Goal: Task Accomplishment & Management: Complete application form

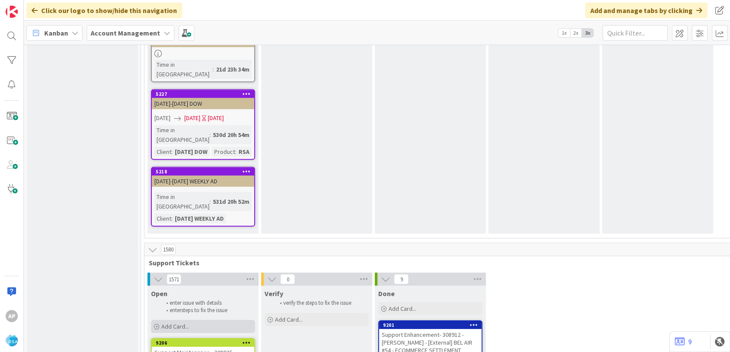
scroll to position [1686, 0]
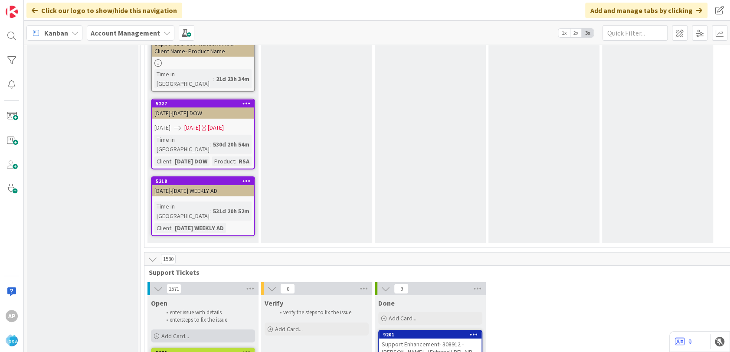
click at [205, 330] on div "Add Card..." at bounding box center [203, 336] width 104 height 13
type textarea "x"
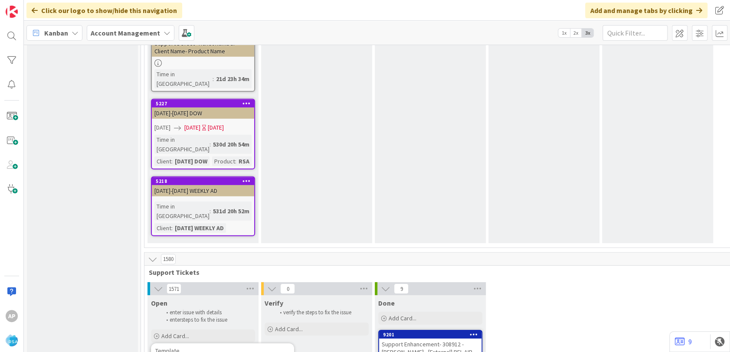
type textarea "Support Maintenance - Ticket Numb-"
type textarea "x"
type textarea "Support Maintenance - Ticket Num-"
type textarea "x"
type textarea "Support Maintenance - Ticket Nu-"
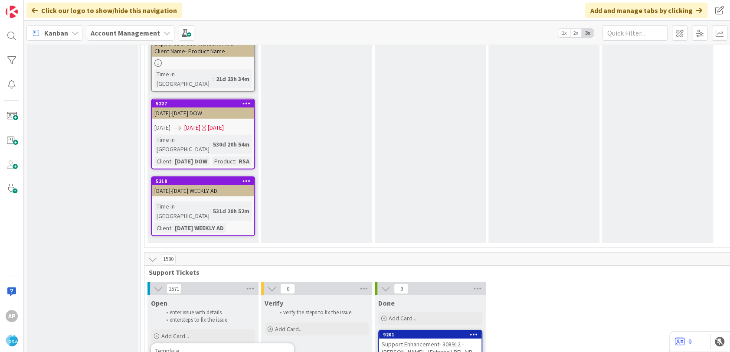
type textarea "x"
type textarea "Support Maintenance - Ticket N-"
type textarea "x"
type textarea "Support Maintenance - Ticket -"
type textarea "x"
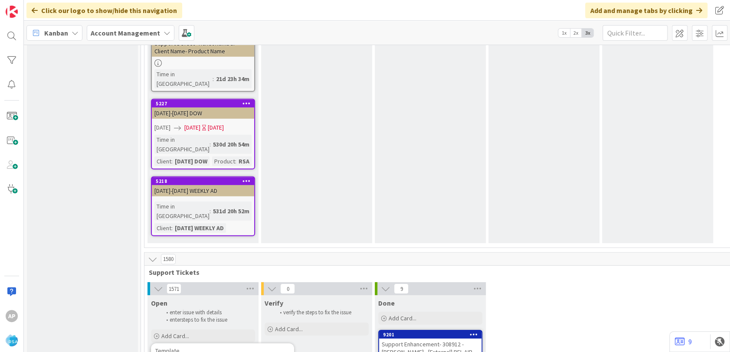
type textarea "Support Maintenance - Ticket-"
type textarea "x"
type textarea "Support Maintenance - Ticke-"
type textarea "x"
type textarea "Support Maintenance - Tick-"
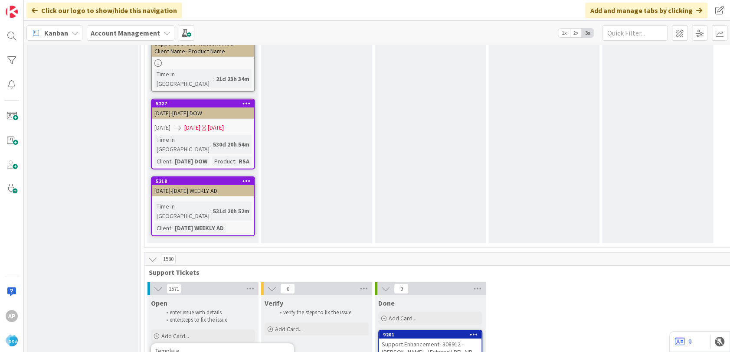
type textarea "x"
type textarea "Support Maintenance - Tic-"
type textarea "x"
type textarea "Support Maintenance - Ti-"
type textarea "x"
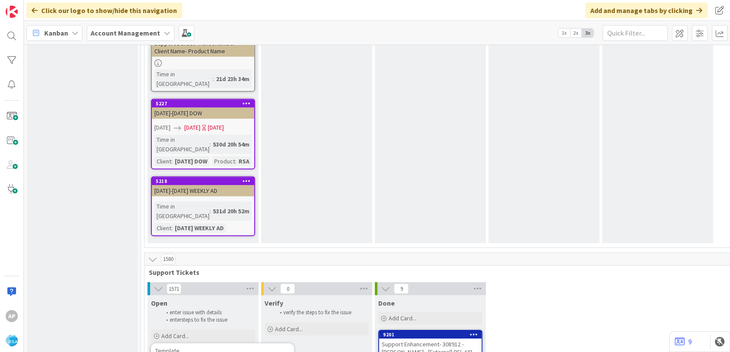
type textarea "Support Maintenance - T-"
type textarea "x"
type textarea "Support Maintenance - -"
type textarea "x"
type textarea "Support Maintenance - 3-"
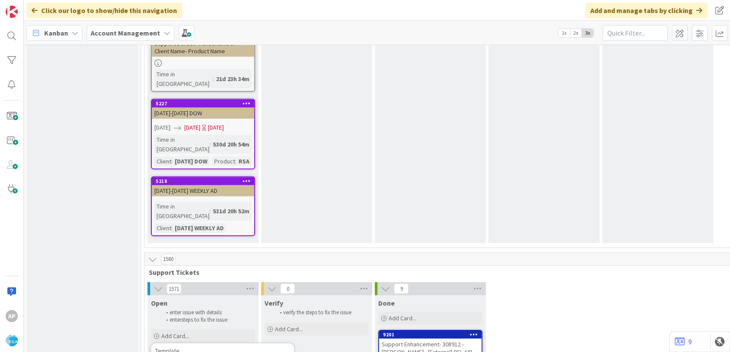
type textarea "x"
type textarea "Support Maintenance - 30-"
type textarea "x"
type textarea "Support Maintenance - 309-"
type textarea "x"
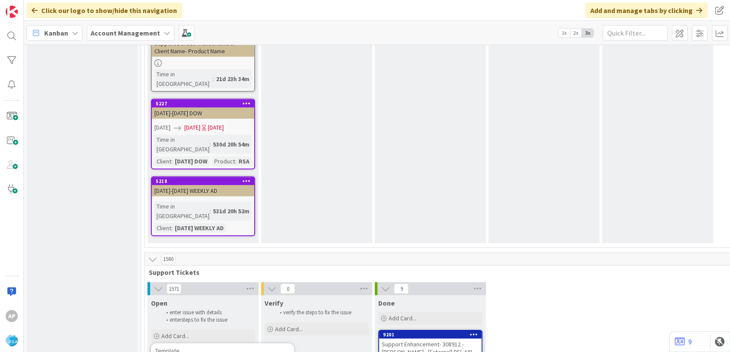
type textarea "Support Maintenance - 3090-"
type textarea "x"
type textarea "Support Maintenance - 30905-"
type textarea "x"
type textarea "Support Maintenance - 309055-"
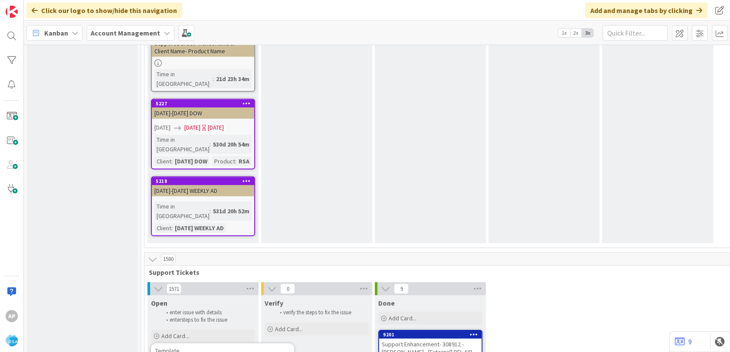
type textarea "x"
type textarea "Support Maintenance - 309055- M"
type textarea "x"
type textarea "Support Maintenance - 309055- Mi"
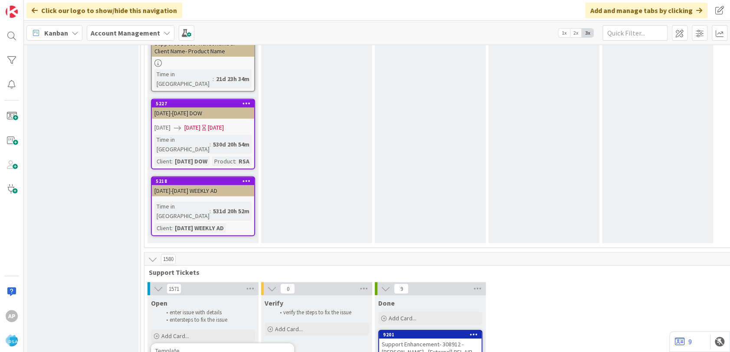
type textarea "x"
type textarea "Support Maintenance - 309055- Mil"
type textarea "x"
type textarea "Support Maintenance - 309055- Milel"
type textarea "x"
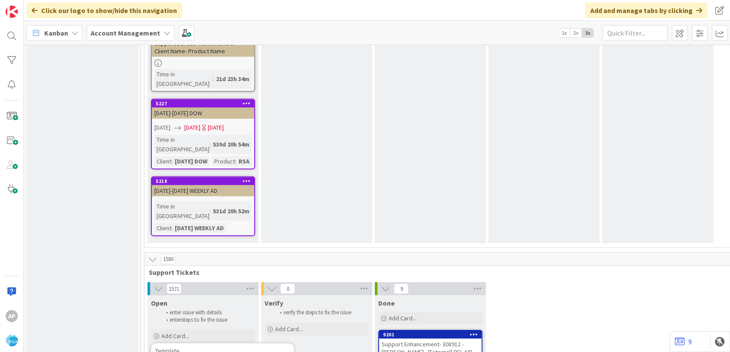
type textarea "Support Maintenance - 309055- Milelr"
type textarea "x"
type textarea "Support Maintenance - 309055- Milelre"
type textarea "x"
type textarea "Support Maintenance - 309055- Milelres"
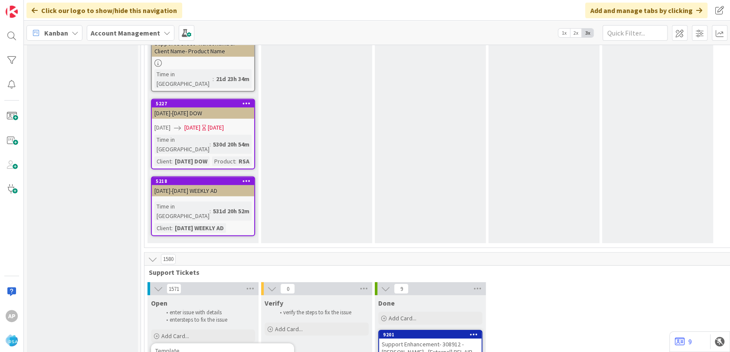
type textarea "x"
type textarea "Support Maintenance - 309055- Milelres &"
type textarea "x"
type textarea "Support Maintenance - 309055- Milelres & So"
type textarea "x"
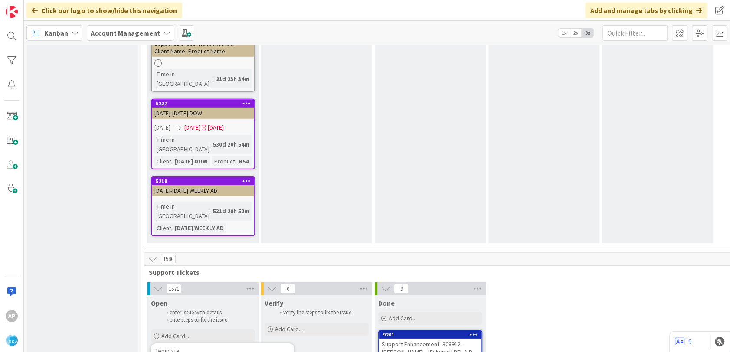
type textarea "Support Maintenance - 309055- Milelres & Son"
type textarea "x"
type textarea "Support Maintenance - 309055- Milelres & Sons"
type textarea "x"
type textarea "Support Maintenance - 309055- Milelres & Sons"
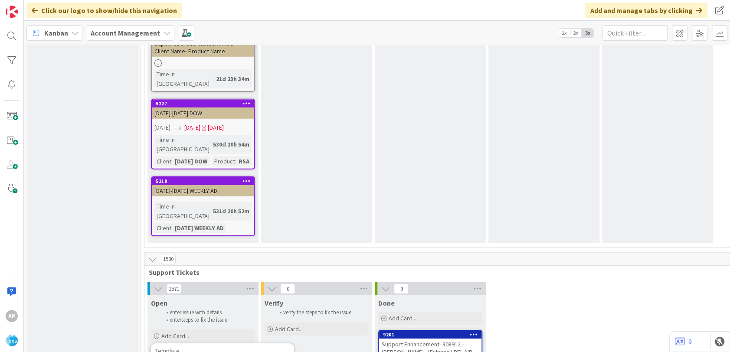
type textarea "x"
type textarea "Support Maintenance - 309055- Millers & Sons"
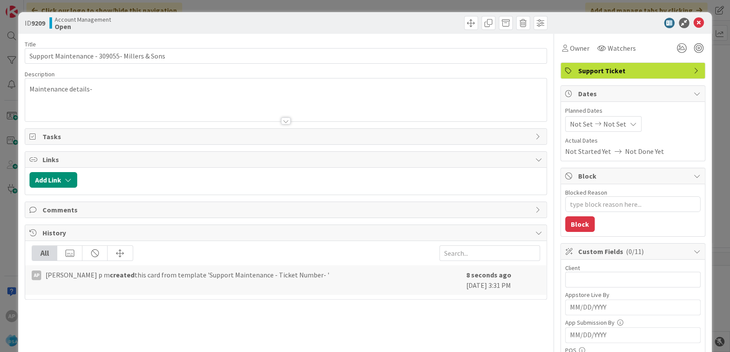
click at [199, 83] on div "Maintenance details-" at bounding box center [285, 99] width 521 height 43
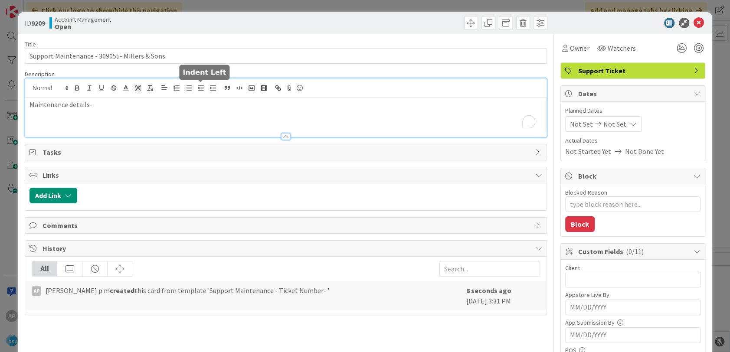
click at [131, 91] on span at bounding box center [126, 88] width 12 height 12
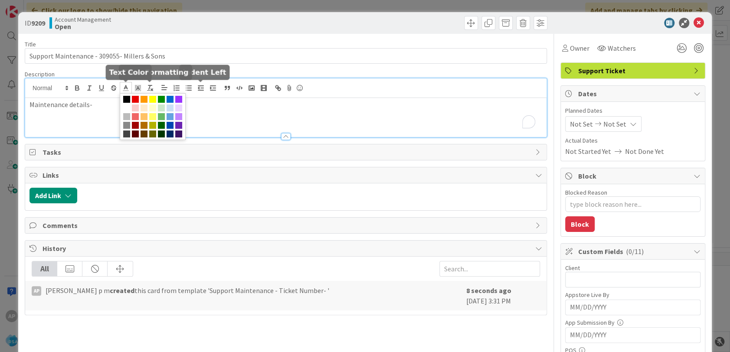
click at [103, 106] on p "Maintenance details-" at bounding box center [285, 105] width 512 height 10
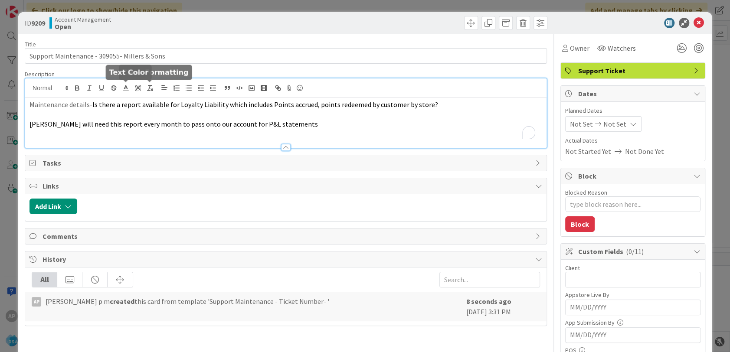
click at [572, 121] on span "Not Set" at bounding box center [581, 124] width 23 height 10
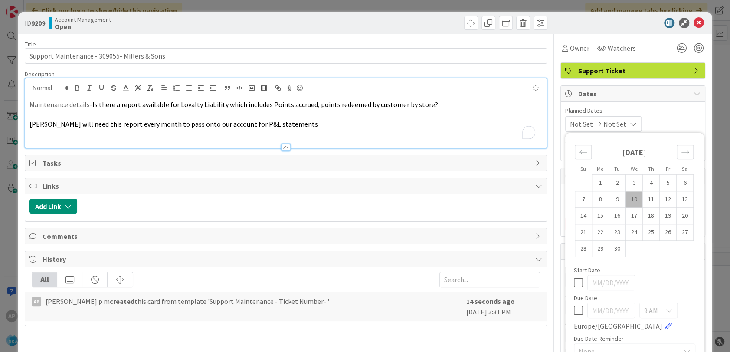
type textarea "x"
click at [575, 125] on span "Not Set" at bounding box center [581, 124] width 23 height 10
click at [587, 197] on textarea "Blocked Reason" at bounding box center [632, 204] width 135 height 16
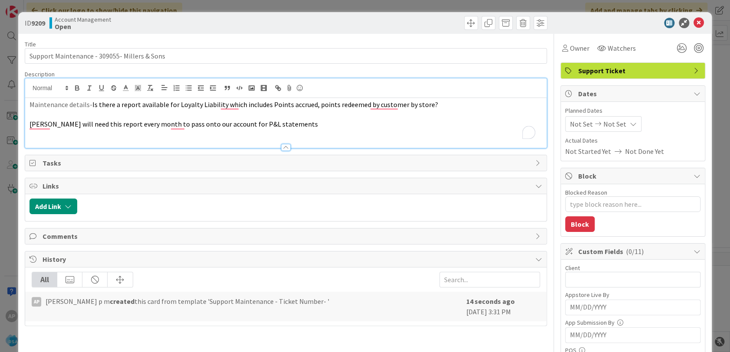
click at [603, 122] on span "Not Set" at bounding box center [614, 124] width 23 height 10
click at [574, 124] on span "Not Set" at bounding box center [581, 124] width 23 height 10
click at [570, 122] on span "Not Set" at bounding box center [581, 124] width 23 height 10
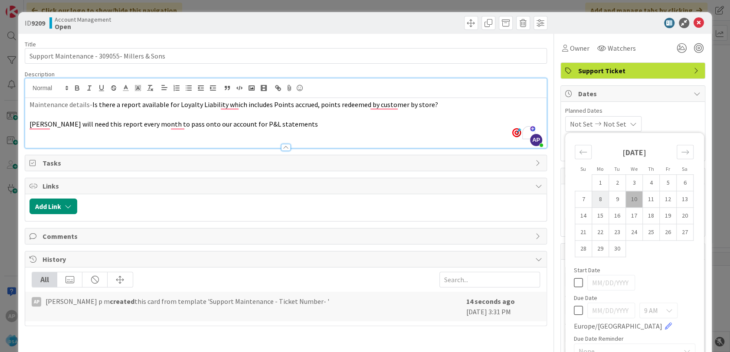
click at [591, 197] on td "8" at bounding box center [599, 199] width 17 height 16
type input "[DATE]"
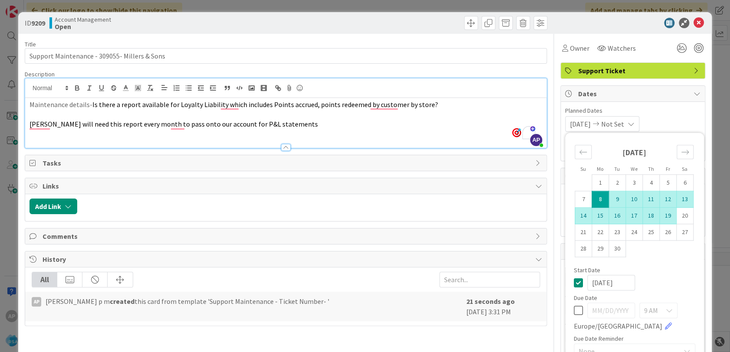
click at [659, 215] on td "19" at bounding box center [667, 216] width 17 height 16
type textarea "x"
type input "[DATE]"
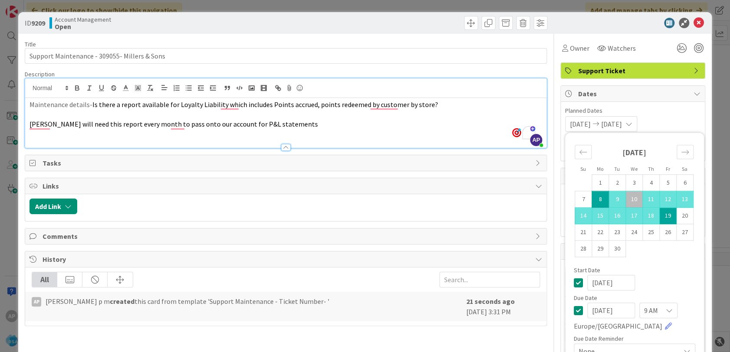
click at [659, 273] on div "Start Date [DATE]" at bounding box center [634, 278] width 121 height 23
type textarea "x"
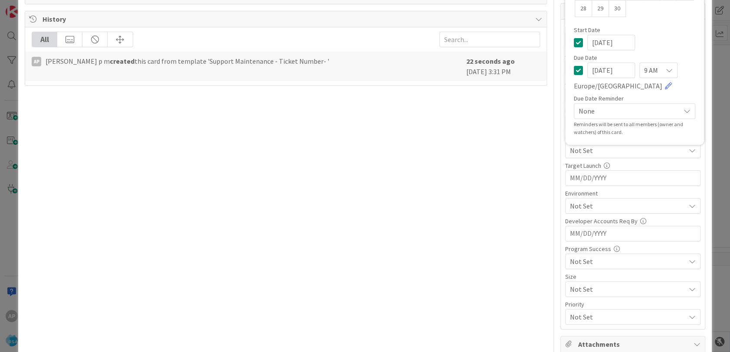
scroll to position [241, 0]
click at [495, 259] on div "Title 44 / 128 Support Maintenance - 309055- Millers & Sons Description AP [PER…" at bounding box center [286, 218] width 522 height 850
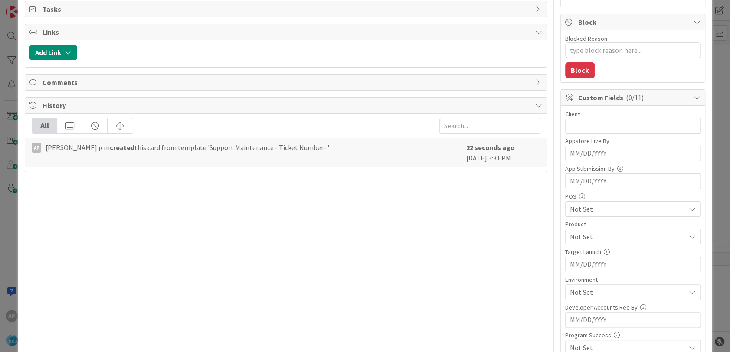
scroll to position [144, 0]
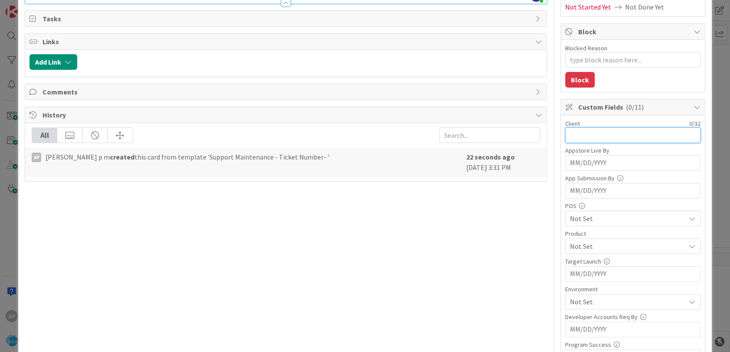
click at [574, 134] on input "text" at bounding box center [632, 135] width 135 height 16
type input "Millers & Sons"
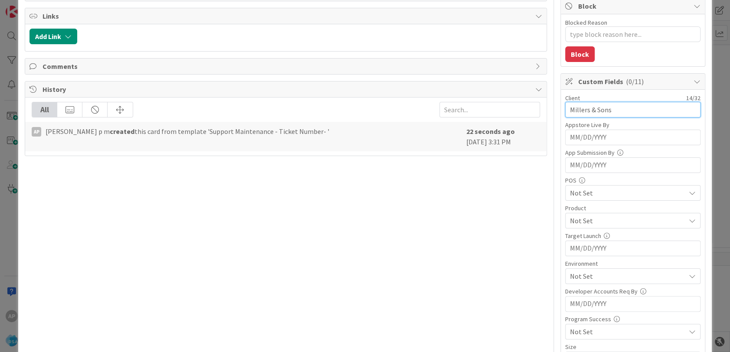
type textarea "x"
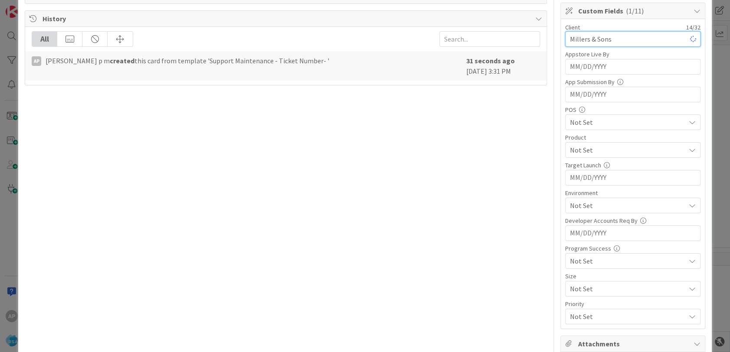
type input "Millers & Sons"
click at [575, 147] on span "Not Set" at bounding box center [627, 150] width 115 height 10
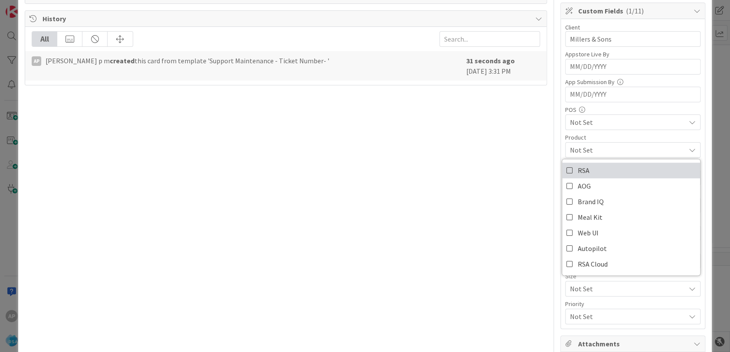
click at [578, 175] on span "RSA" at bounding box center [584, 170] width 12 height 13
click at [578, 172] on span "RSA" at bounding box center [584, 170] width 12 height 13
click at [569, 171] on link "RSA" at bounding box center [631, 171] width 138 height 16
click at [499, 170] on div "Title 44 / 128 Support Maintenance - 309055- Millers & Sons Description AP [PER…" at bounding box center [286, 218] width 522 height 850
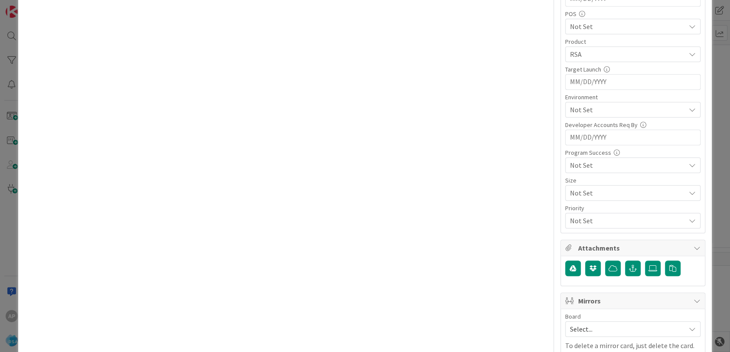
scroll to position [337, 0]
click at [581, 99] on div "Environment Not Set" at bounding box center [632, 105] width 135 height 23
click at [579, 107] on span "Not Set" at bounding box center [627, 109] width 115 height 10
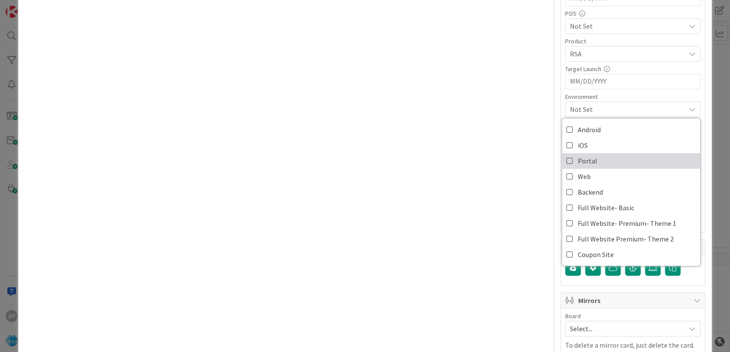
click at [585, 158] on span "Portal" at bounding box center [588, 160] width 20 height 13
click at [461, 148] on div "Title 44 / 128 Support Maintenance - 309055- Millers & Sons Description AP [PER…" at bounding box center [286, 122] width 522 height 850
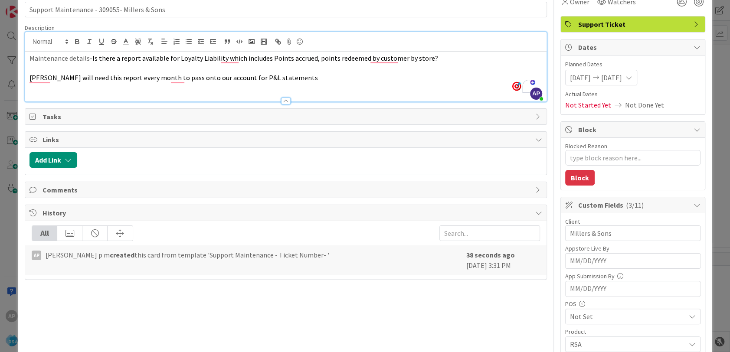
scroll to position [0, 0]
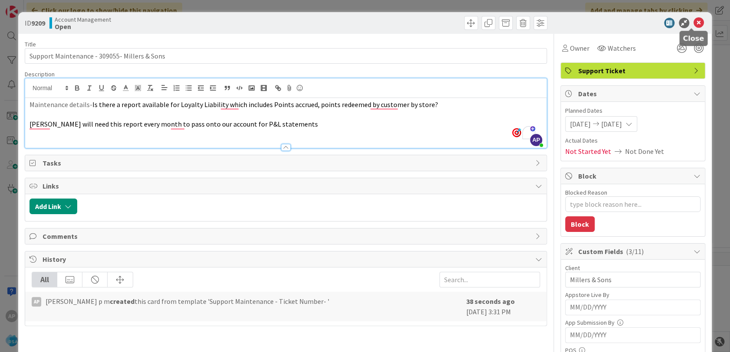
click at [693, 20] on icon at bounding box center [698, 23] width 10 height 10
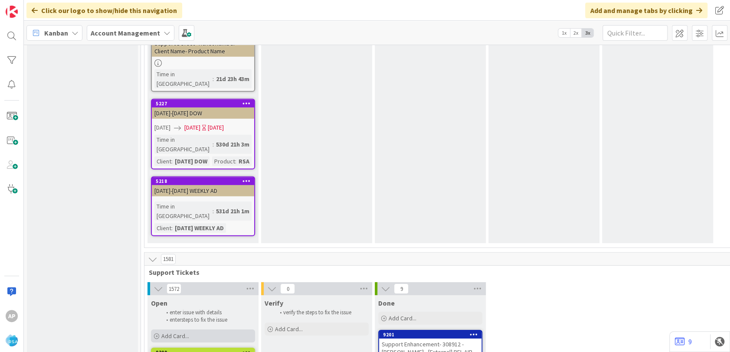
click at [219, 330] on div "Add Card..." at bounding box center [203, 336] width 104 height 13
type textarea "x"
type textarea "Support Defect- Ticket Number- Client Name- Product Name"
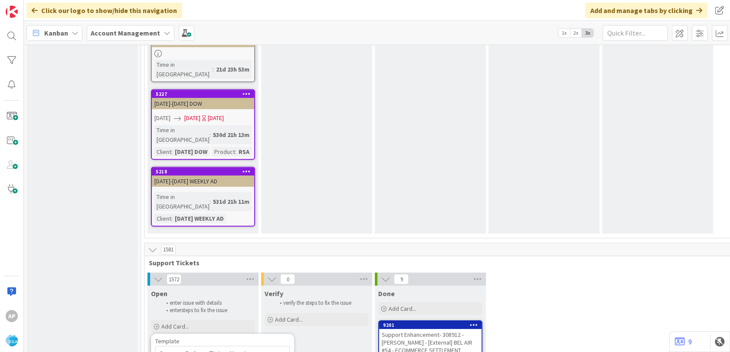
type textarea "x"
type textarea "Support Defect- Ticket Nu- Client Name- Product Name"
type textarea "x"
type textarea "Support Defect- Ticket N- Client Name- Product Name"
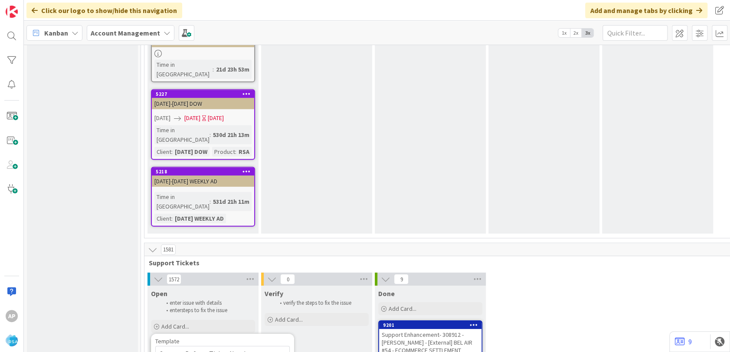
type textarea "x"
type textarea "Support Defect- Ticket- Client Name- Product Name"
type textarea "x"
type textarea "Support Defect- Ticke- Client Name- Product Name"
type textarea "x"
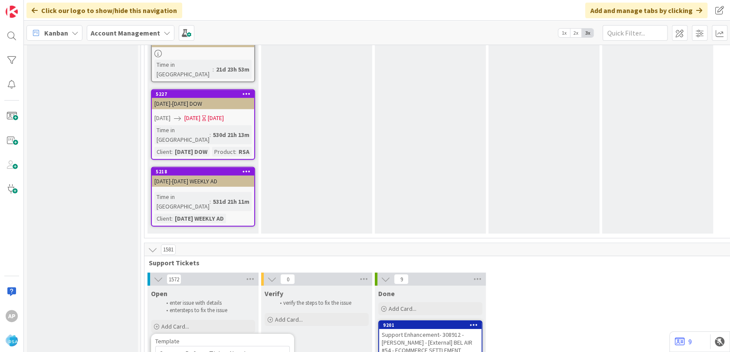
type textarea "Support Defect- Tic- Client Name- Product Name"
type textarea "x"
type textarea "Support Defect- T- Client Name- Product Name"
type textarea "x"
type textarea "Support Defect- - Client Name- Product Name"
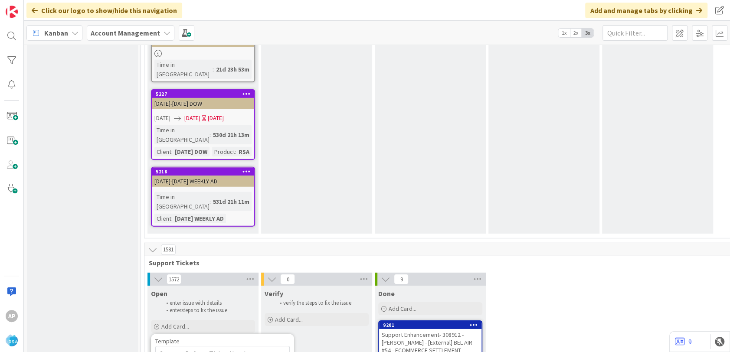
type textarea "x"
type textarea "Support Defect- 3- Client Name- Product Name"
type textarea "x"
type textarea "Support Defect- 30- Client Name- Product Name"
type textarea "x"
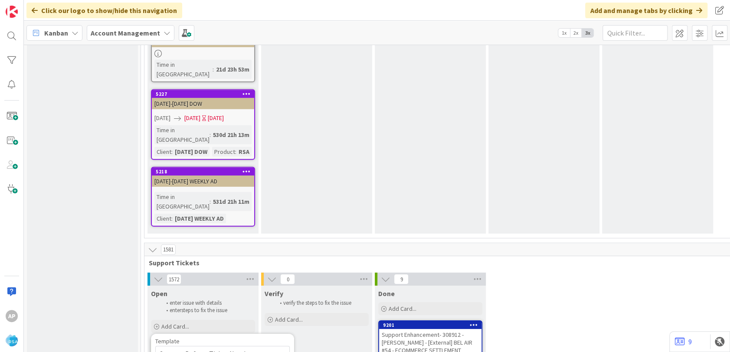
type textarea "Support Defect- 309- Client Name- Product Name"
type textarea "x"
type textarea "Support Defect- 30908- Client Name- Product Name"
type textarea "x"
type textarea "Support Defect- 309086- Client Name- Product Name"
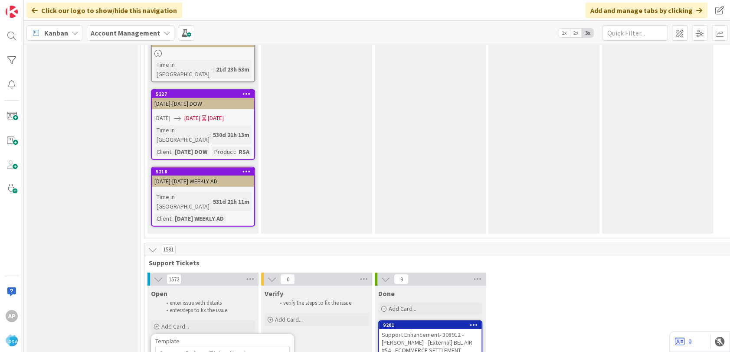
type textarea "x"
type textarea "Support Defect- 309086- Client Nam- Product Name"
type textarea "x"
type textarea "Support Defect- 309086- Client Na- Product Name"
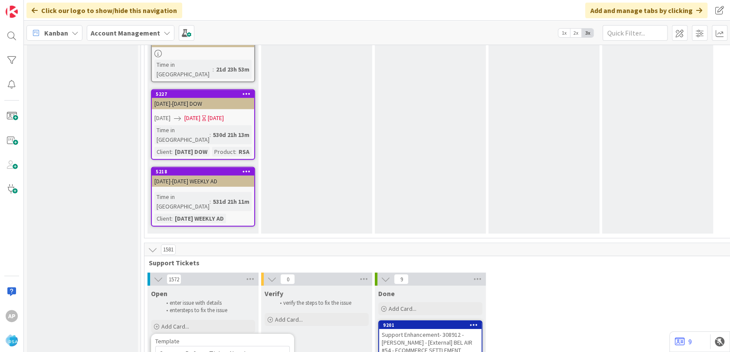
type textarea "x"
type textarea "Support Defect- 309086- Client N- Product Name"
type textarea "x"
type textarea "Support Defect- 309086- Client - Product Name"
type textarea "x"
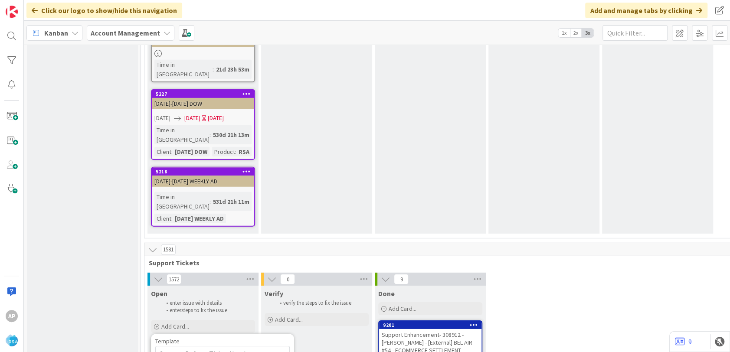
type textarea "Support Defect- 309086- Client- Product Name"
type textarea "x"
type textarea "Support Defect- 309086- Clien- Product Name"
type textarea "x"
type textarea "Support Defect- 309086- Clie- Product Name"
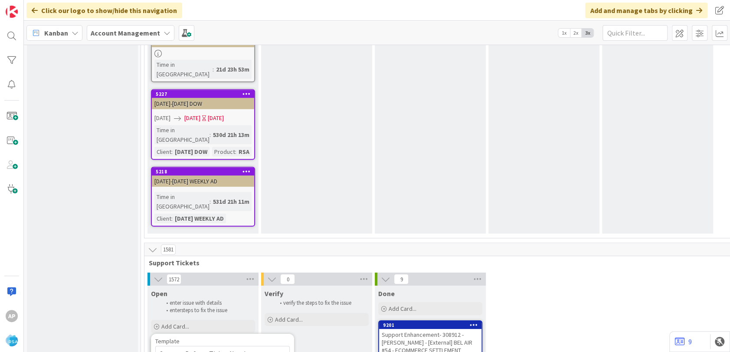
type textarea "x"
type textarea "Support Defect- 309086- Cli- Product Name"
type textarea "x"
type textarea "Support Defect- 309086- Cl- Product Name"
type textarea "x"
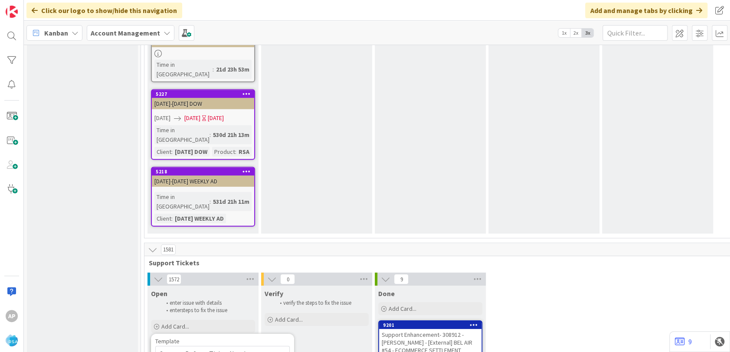
type textarea "Support Defect- 309086- C- Product Name"
type textarea "x"
type textarea "Support Defect- 309086- - Product Name"
type textarea "x"
type textarea "Support Defect- 309086- - Product Name"
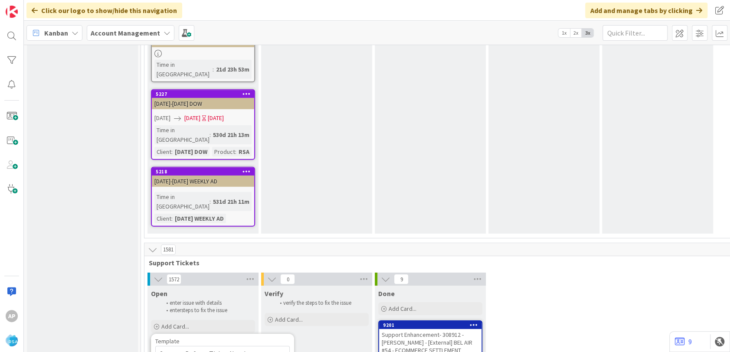
type textarea "x"
type textarea "Support Defect- 309086- W- Product Name"
type textarea "x"
type textarea "Support Defect- 309086- - Product Name"
type textarea "x"
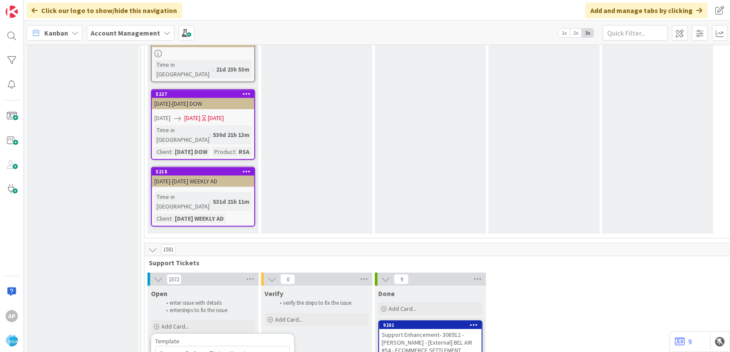
type textarea "Support Defect- 309086- F- Product Name"
type textarea "x"
type textarea "Support Defect- 309086- Fa- Product Name"
type textarea "x"
type textarea "Support Defect- 309086- Fam- Product Name"
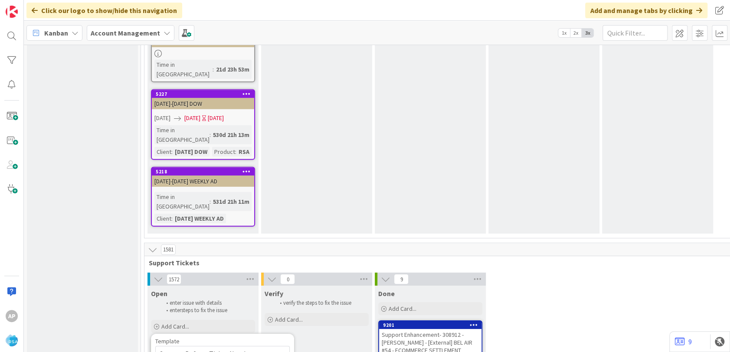
type textarea "x"
type textarea "Support Defect- 309086- Fami- Product Name"
type textarea "x"
type textarea "Support Defect- 309086- Famil- Product Name"
type textarea "x"
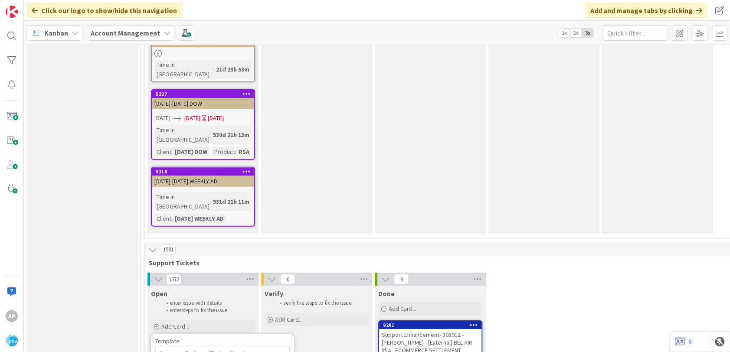
type textarea "Support Defect- 309086- Famili- Product Name"
type textarea "x"
type textarea "Support Defect- 309086- Familia- Product Name"
type textarea "x"
type textarea "Support Defect- 309086- Familia - Product Name"
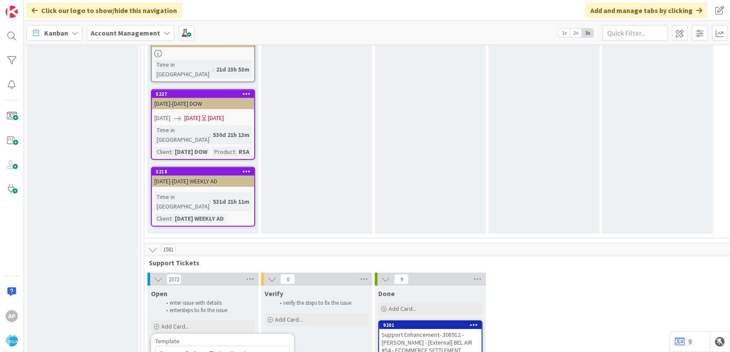
type textarea "x"
type textarea "Support Defect- 309086- Familia F- Product Name"
type textarea "x"
type textarea "Support Defect- 309086- Familia Fr- Product Name"
type textarea "x"
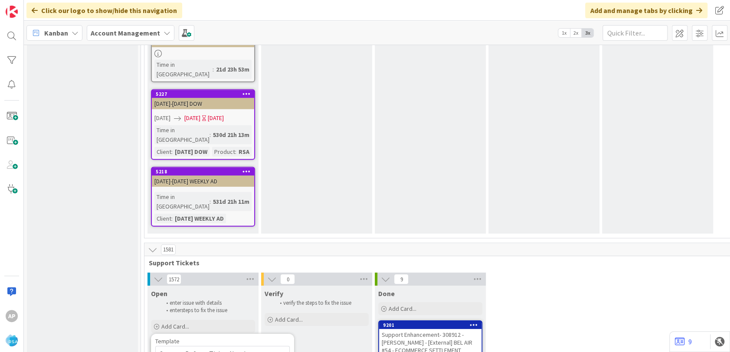
type textarea "Support Defect- 309086- Familia Fre- Product Name"
type textarea "x"
type textarea "Support Defect- 309086- Familia Fresh- Product Name"
type textarea "x"
type textarea "Support Defect- 309086- Familia Fresh - Product Name"
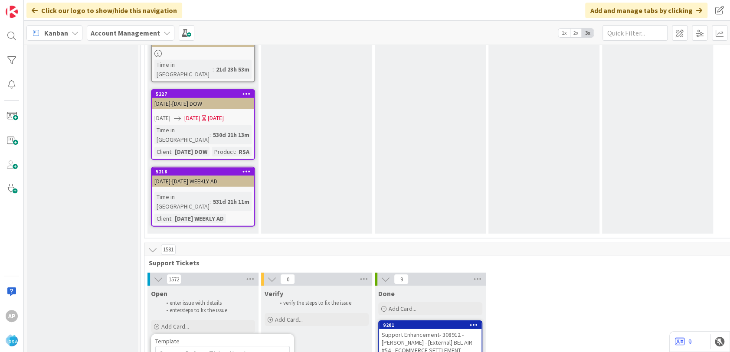
type textarea "x"
type textarea "Support Defect- 309086- Familia Fresh M- Product Name"
type textarea "x"
type textarea "Support Defect- 309086- Familia Fresh Mar- Product Name"
type textarea "x"
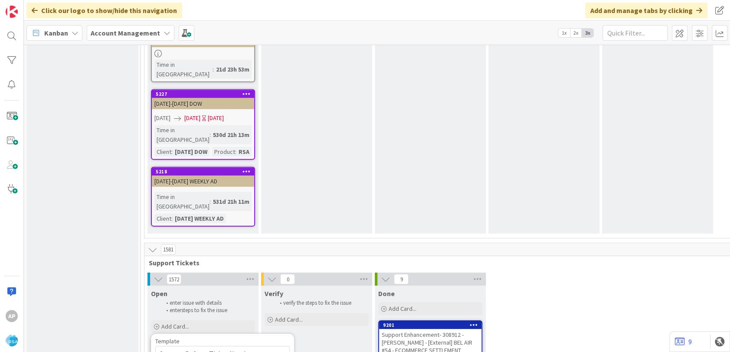
type textarea "Support Defect- 309086- Familia Fresh Mark- Product Name"
type textarea "x"
type textarea "Support Defect- 309086- Familia Fresh Marke- Product Name"
type textarea "x"
type textarea "Support Defect- 309086- Familia Fresh Market- Product Name"
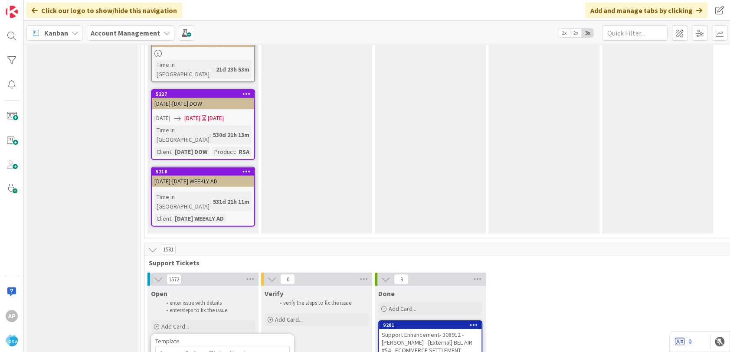
type textarea "x"
type textarea "Support Defect- 309086- Familia Fresh Market- Product Nam"
type textarea "x"
type textarea "Support Defect- 309086- Familia Fresh Market- Product Na"
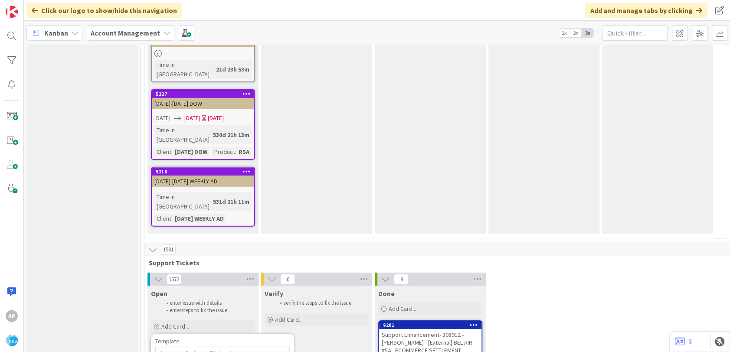
type textarea "x"
type textarea "Support Defect- 309086- Familia Fresh Market- Product N"
type textarea "x"
type textarea "Support Defect- 309086- Familia Fresh Market- Product"
type textarea "x"
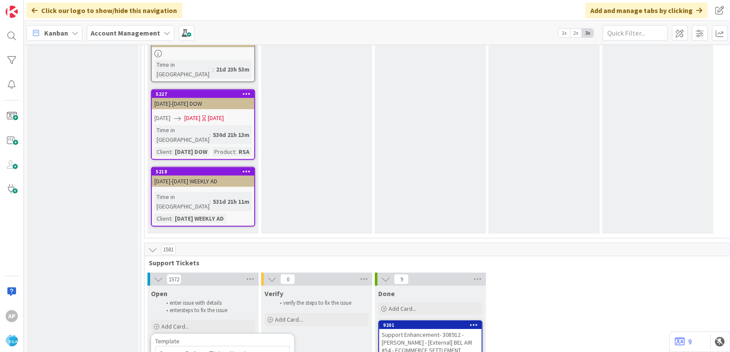
type textarea "Support Defect- 309086- Familia Fresh Market- Product"
type textarea "x"
type textarea "Support Defect- 309086- Familia Fresh Market- Produc"
type textarea "x"
type textarea "Support Defect- 309086- Familia Fresh Market- Produ"
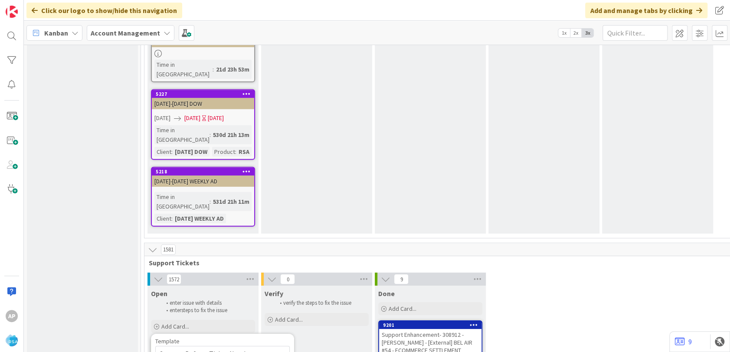
type textarea "x"
type textarea "Support Defect- 309086- Familia Fresh Market- Prod"
type textarea "x"
type textarea "Support Defect- 309086- Familia Fresh Market- Pro"
type textarea "x"
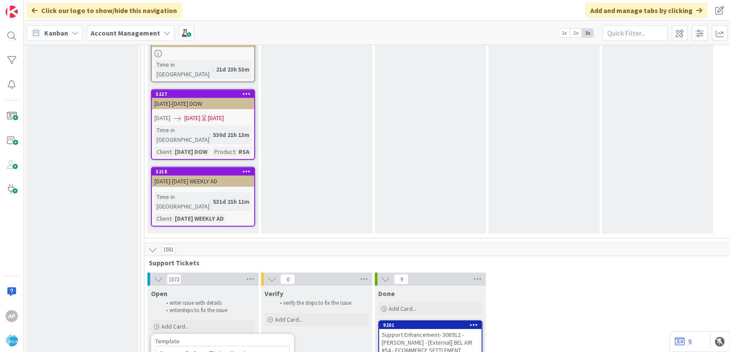
type textarea "Support Defect- 309086- Familia Fresh Market- Pr"
type textarea "x"
type textarea "Support Defect- 309086- Familia Fresh Market- P"
type textarea "x"
type textarea "Support Defect- 309086- Familia Fresh Market-"
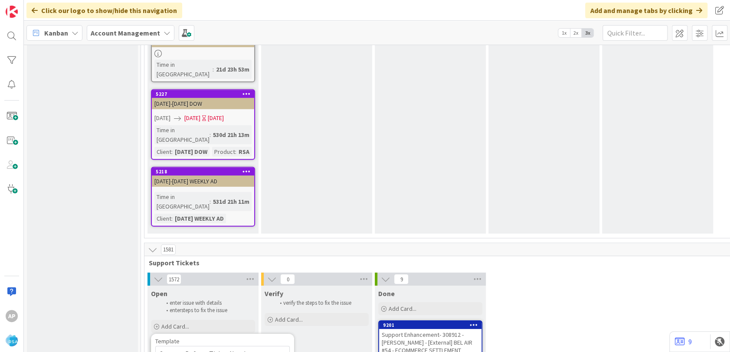
type textarea "x"
type textarea "Support Defect- 309086- Familia Fresh Market- R"
type textarea "x"
type textarea "Support Defect- 309086- Familia Fresh Market- RS"
type textarea "x"
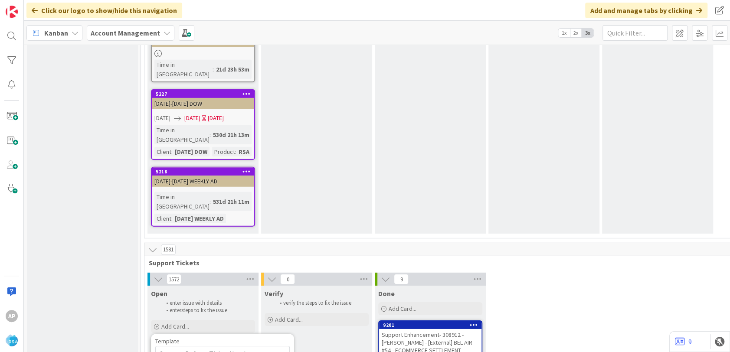
type textarea "Support Defect- 309086- Familia Fresh Market- RSA"
type textarea "x"
type textarea "Support Defect- 309086- Familia Fresh Market- RSA"
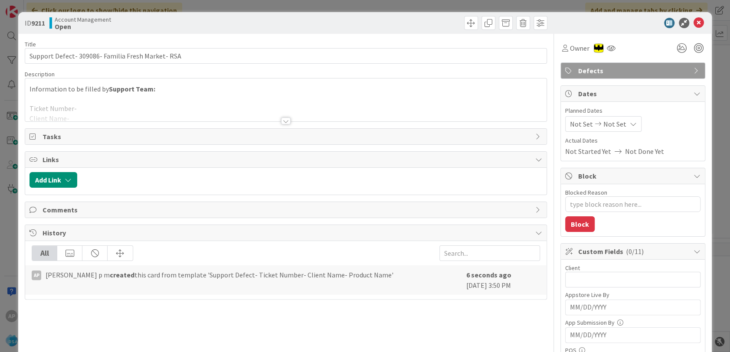
click at [143, 130] on div "Tasks" at bounding box center [285, 137] width 521 height 16
type textarea "x"
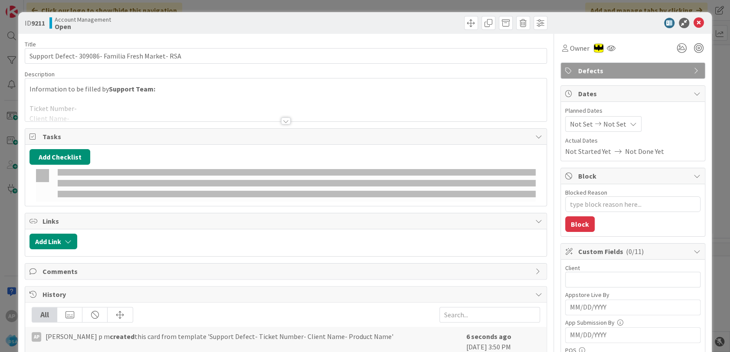
click at [122, 114] on div at bounding box center [285, 110] width 521 height 22
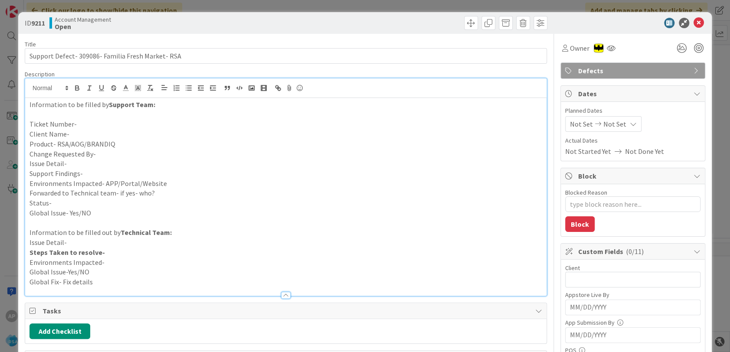
click at [101, 121] on p "Ticket Number-" at bounding box center [285, 124] width 512 height 10
click at [75, 131] on p "Client Name-" at bounding box center [285, 134] width 512 height 10
click at [98, 136] on p "Client Name-" at bounding box center [285, 134] width 512 height 10
click at [113, 105] on strong "Support Team:" at bounding box center [132, 104] width 46 height 9
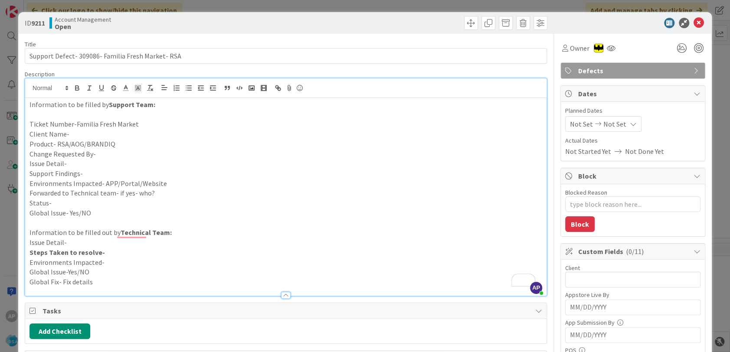
click at [74, 135] on p "Client Name-" at bounding box center [285, 134] width 512 height 10
drag, startPoint x: 140, startPoint y: 124, endPoint x: 75, endPoint y: 124, distance: 64.6
click at [75, 124] on p "Ticket Number-Familia Fresh Market" at bounding box center [285, 124] width 512 height 10
click at [73, 128] on p "Ticket Number-" at bounding box center [285, 124] width 512 height 10
click at [73, 131] on p "Client Name-" at bounding box center [285, 134] width 512 height 10
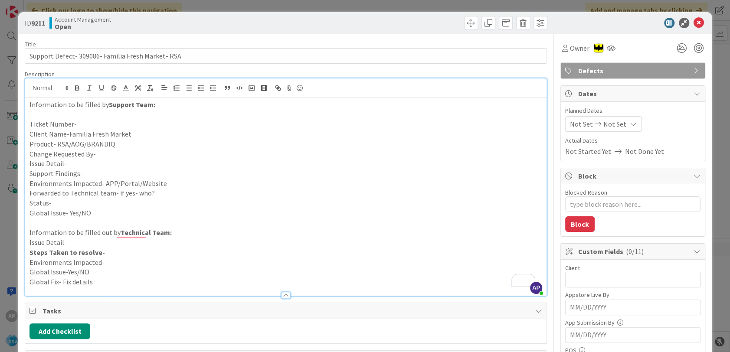
click at [86, 123] on p "Ticket Number-" at bounding box center [285, 124] width 512 height 10
click at [132, 145] on p "Product- RSA/AOG/BRANDIQ" at bounding box center [285, 144] width 512 height 10
click at [112, 153] on p "Change Requested By-" at bounding box center [285, 154] width 512 height 10
click at [82, 164] on p "Issue Detail-" at bounding box center [285, 164] width 512 height 10
click at [73, 163] on p "Issue Detail-" at bounding box center [285, 164] width 512 height 10
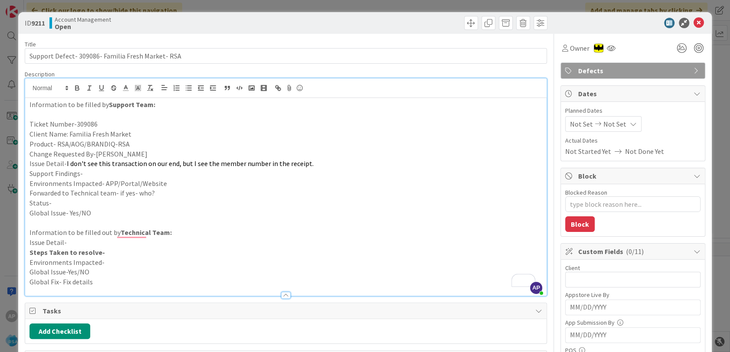
click at [91, 171] on p "Support Findings-" at bounding box center [285, 174] width 512 height 10
click at [91, 172] on p "Support Findings-" at bounding box center [285, 174] width 512 height 10
click at [183, 183] on p "Environments Impacted- APP/Portal/Website" at bounding box center [285, 184] width 512 height 10
click at [170, 189] on p "Forwarded to Technical team- if yes- who?" at bounding box center [285, 193] width 512 height 10
click at [61, 200] on p "Status-" at bounding box center [285, 203] width 512 height 10
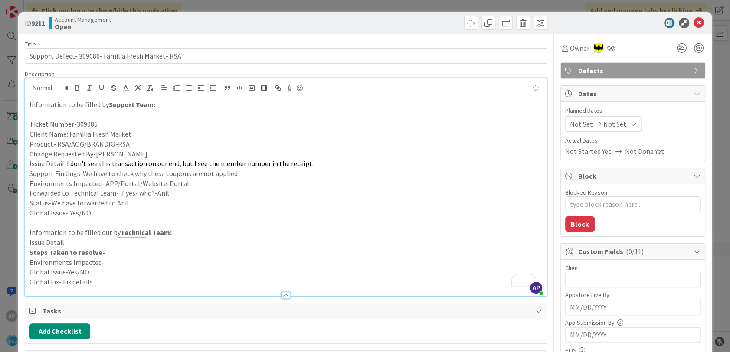
click at [576, 126] on span "Not Set" at bounding box center [581, 124] width 23 height 10
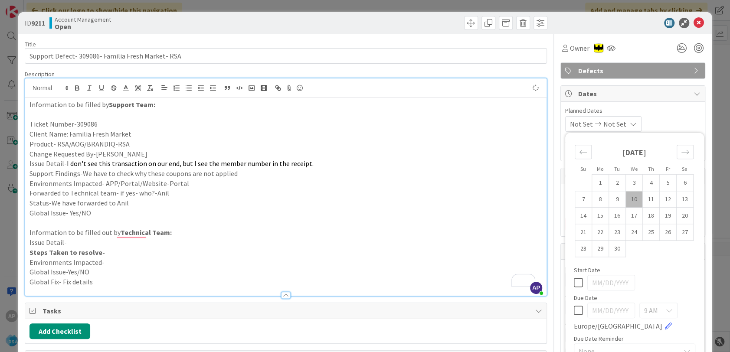
type textarea "x"
click at [593, 200] on td "8" at bounding box center [599, 199] width 17 height 16
type input "[DATE]"
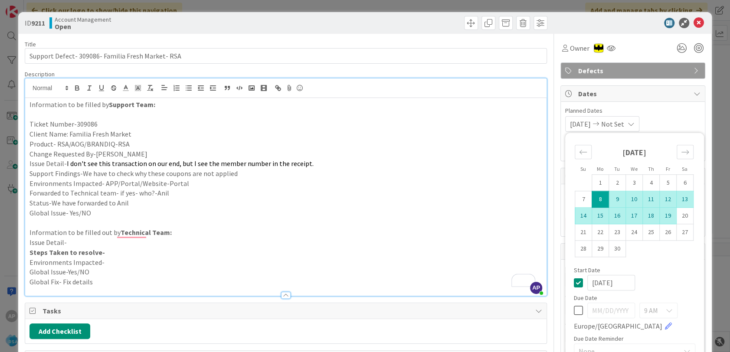
type textarea "x"
click at [661, 215] on td "19" at bounding box center [667, 216] width 17 height 16
type input "[DATE]"
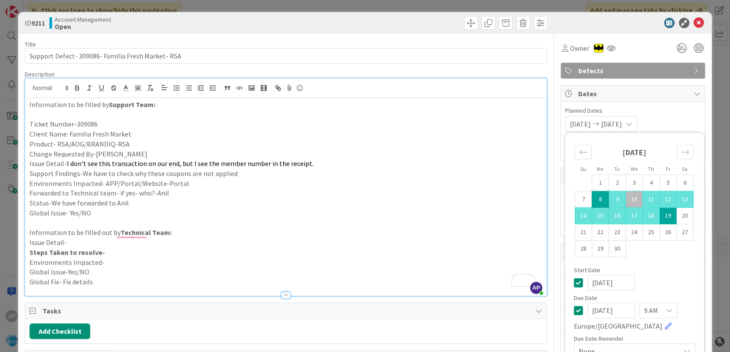
scroll to position [48, 0]
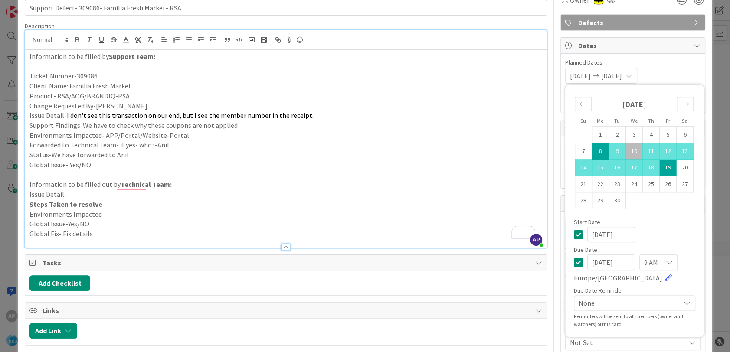
click at [449, 230] on p "Global Fix- Fix details" at bounding box center [285, 234] width 512 height 10
type textarea "x"
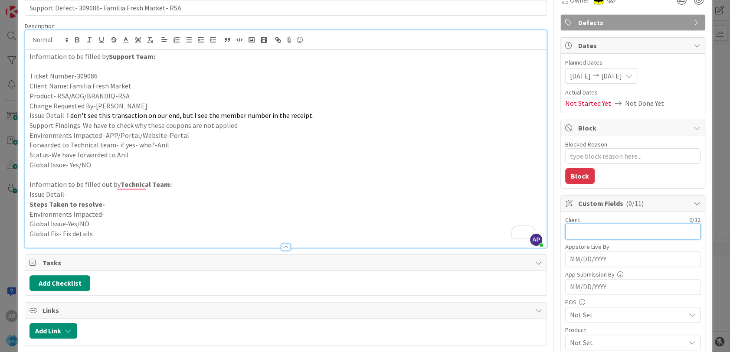
click at [571, 227] on input "text" at bounding box center [632, 232] width 135 height 16
type input "D"
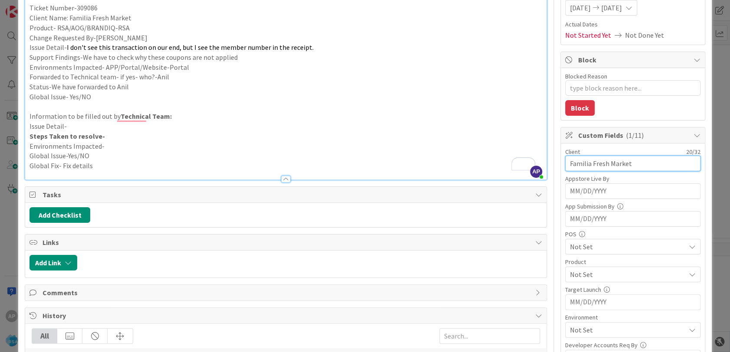
scroll to position [144, 0]
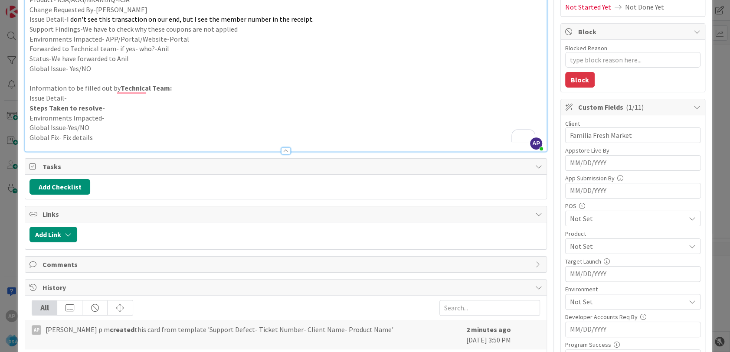
click at [589, 246] on span "Not Set" at bounding box center [627, 246] width 115 height 10
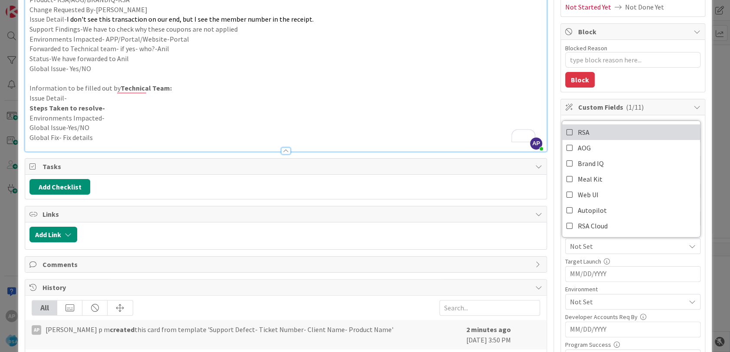
click at [581, 132] on link "RSA" at bounding box center [631, 132] width 138 height 16
click at [448, 104] on p "Steps Taken to resolve-" at bounding box center [285, 108] width 512 height 10
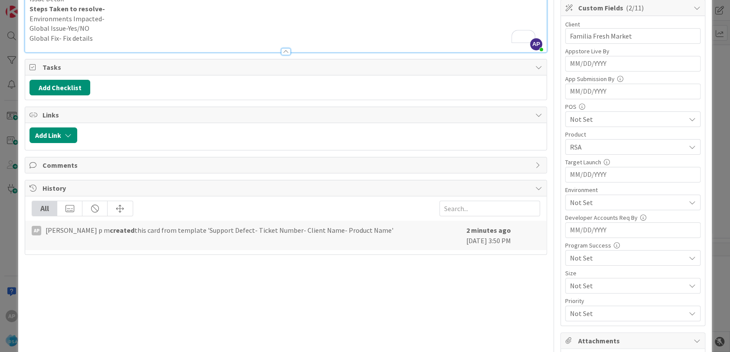
scroll to position [289, 0]
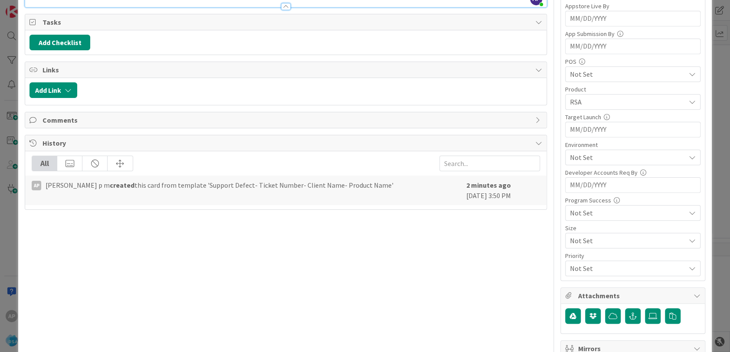
click at [579, 158] on span "Not Set" at bounding box center [627, 157] width 115 height 10
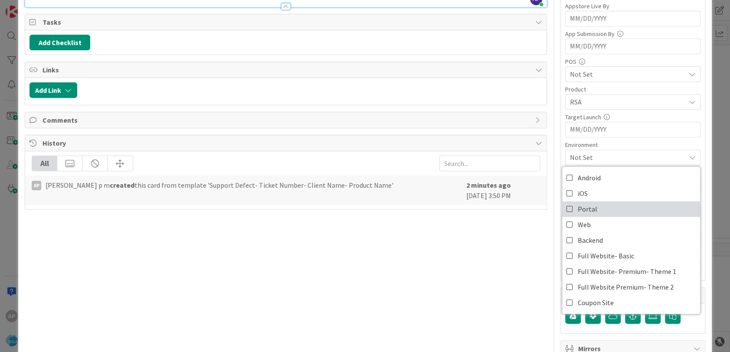
click at [587, 206] on span "Portal" at bounding box center [588, 208] width 20 height 13
click at [413, 289] on div "Title 49 / 128 Support Defect- 309086- Familia Fresh Market- RSA Description AP…" at bounding box center [286, 170] width 522 height 850
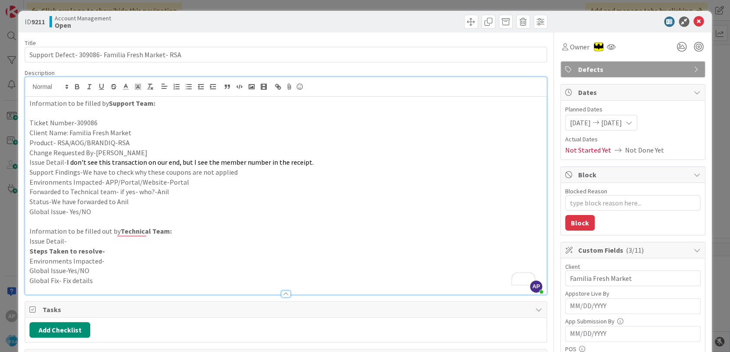
scroll to position [0, 0]
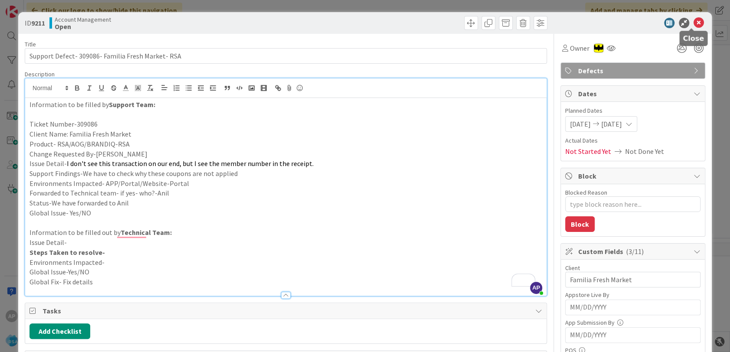
click at [693, 23] on icon at bounding box center [698, 23] width 10 height 10
